Goal: Task Accomplishment & Management: Use online tool/utility

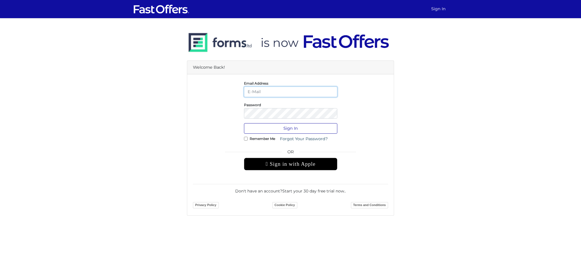
type input "[EMAIL_ADDRESS][DOMAIN_NAME]"
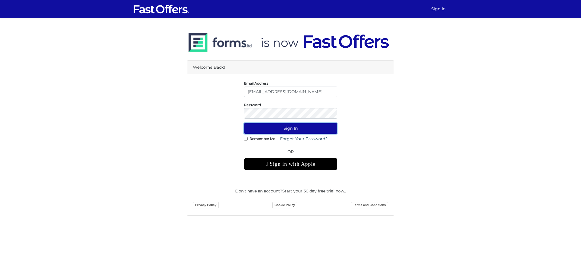
click at [258, 127] on button "Sign In" at bounding box center [290, 128] width 93 height 10
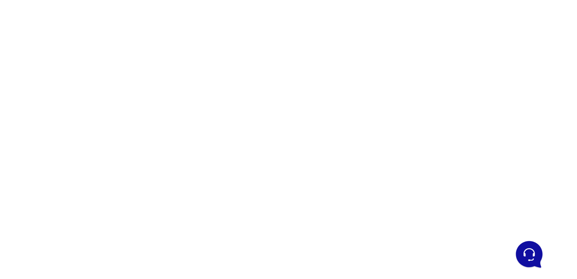
scroll to position [28, 0]
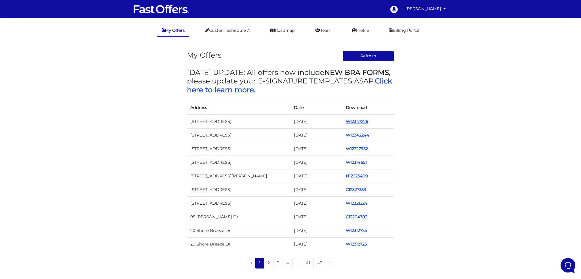
click at [358, 121] on link "W12347226" at bounding box center [357, 121] width 22 height 5
